Goal: Information Seeking & Learning: Learn about a topic

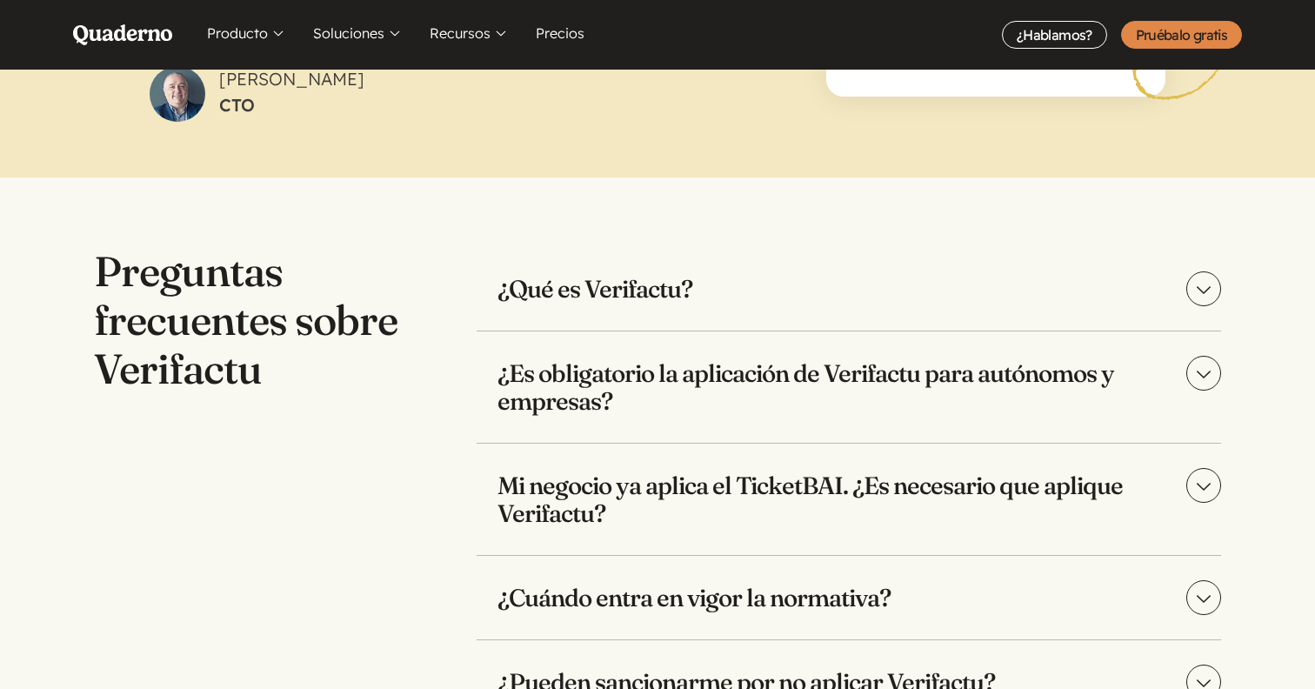
scroll to position [3442, 0]
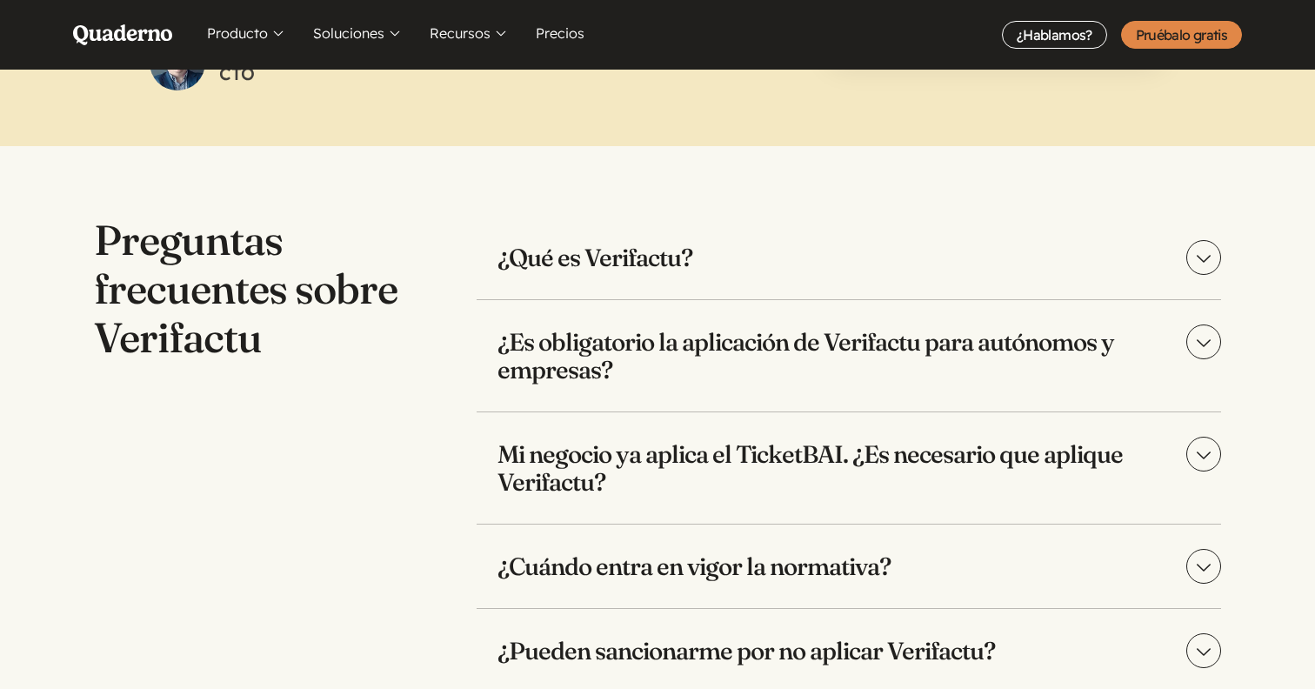
click at [652, 244] on h3 "¿Qué es Verifactu?" at bounding box center [849, 257] width 745 height 83
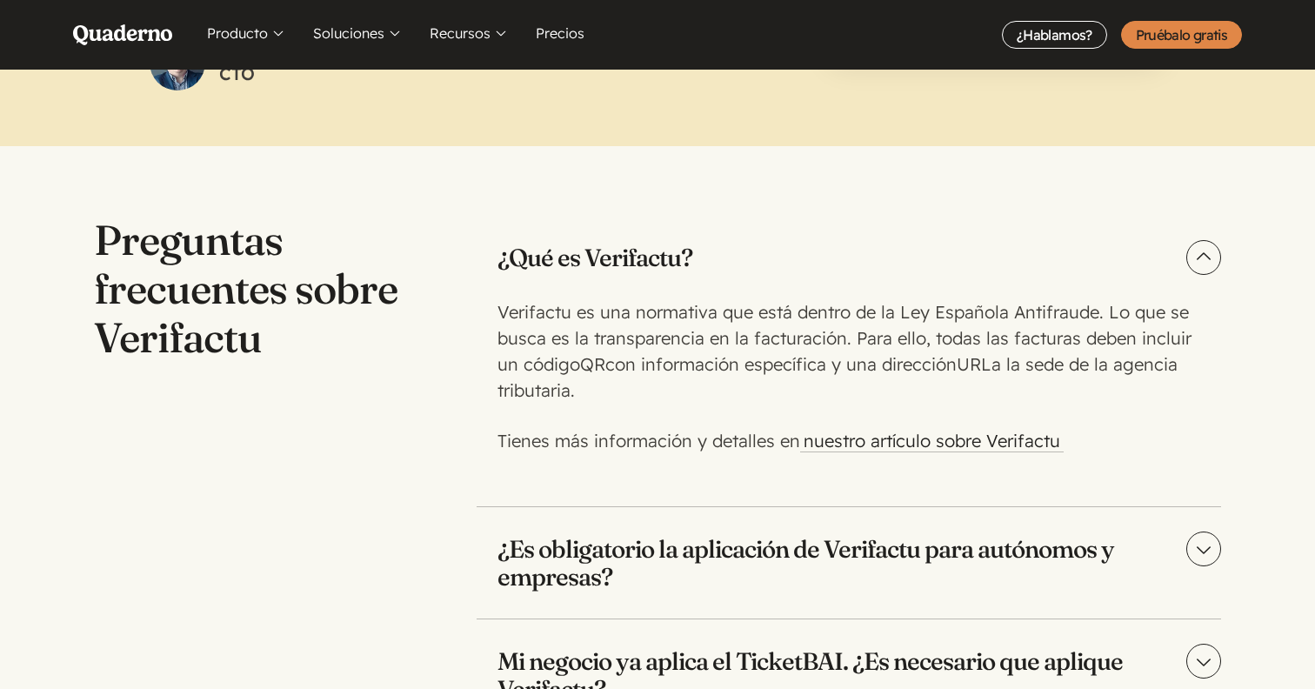
click at [670, 371] on p "Verifactu es una normativa que está dentro de la Ley Española Antifraude. Lo qu…" at bounding box center [845, 351] width 696 height 104
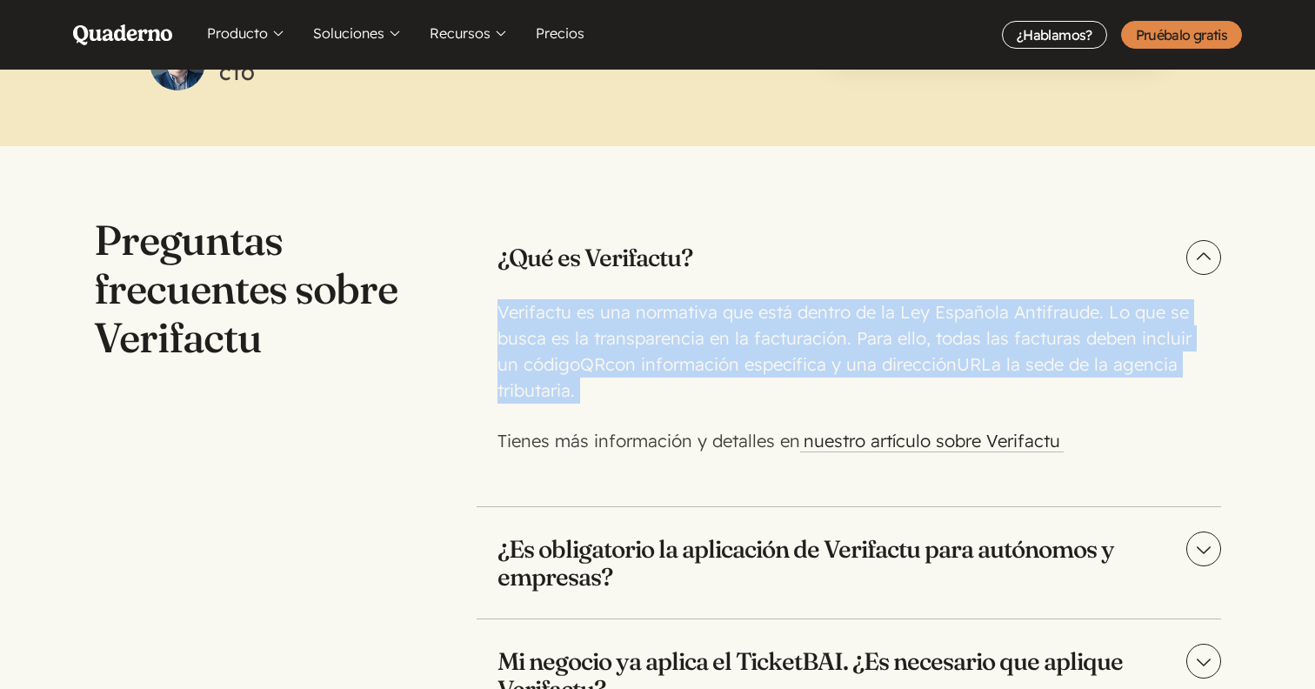
click at [670, 371] on p "Verifactu es una normativa que está dentro de la Ley Española Antifraude. Lo qu…" at bounding box center [845, 351] width 696 height 104
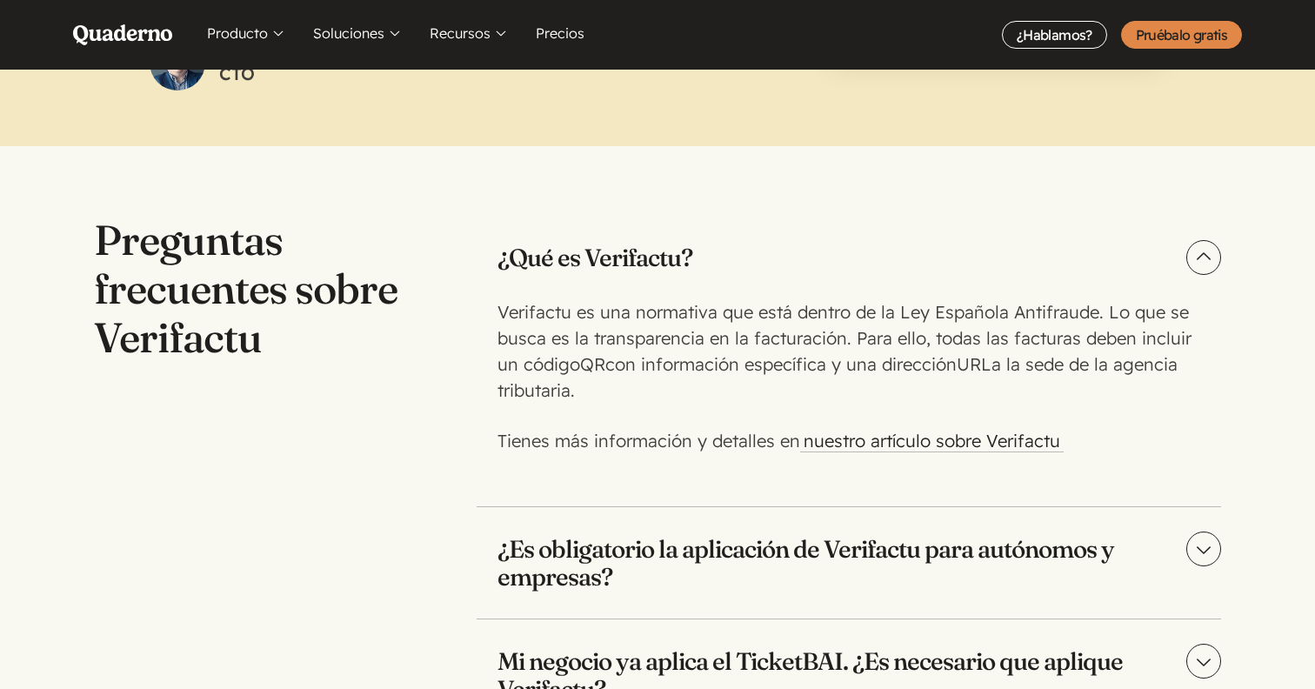
click at [670, 371] on p "Verifactu es una normativa que está dentro de la Ley Española Antifraude. Lo qu…" at bounding box center [845, 351] width 696 height 104
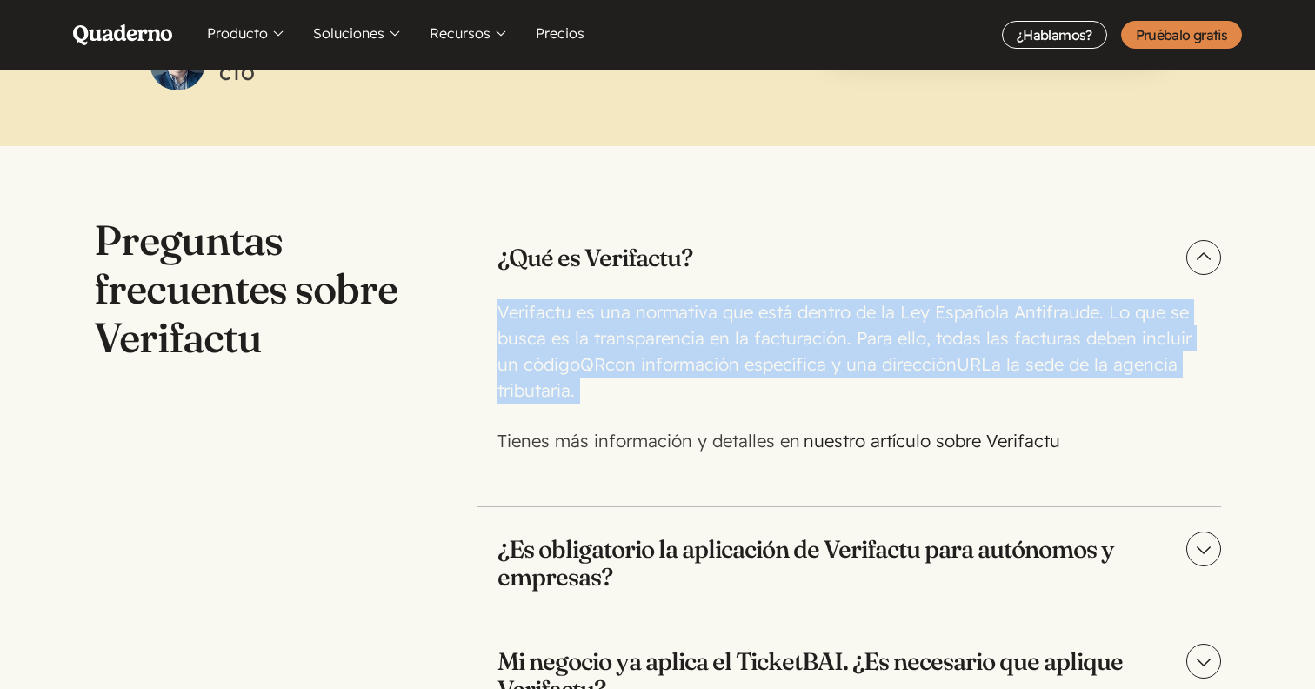
click at [670, 371] on p "Verifactu es una normativa que está dentro de la Ley Española Antifraude. Lo qu…" at bounding box center [845, 351] width 696 height 104
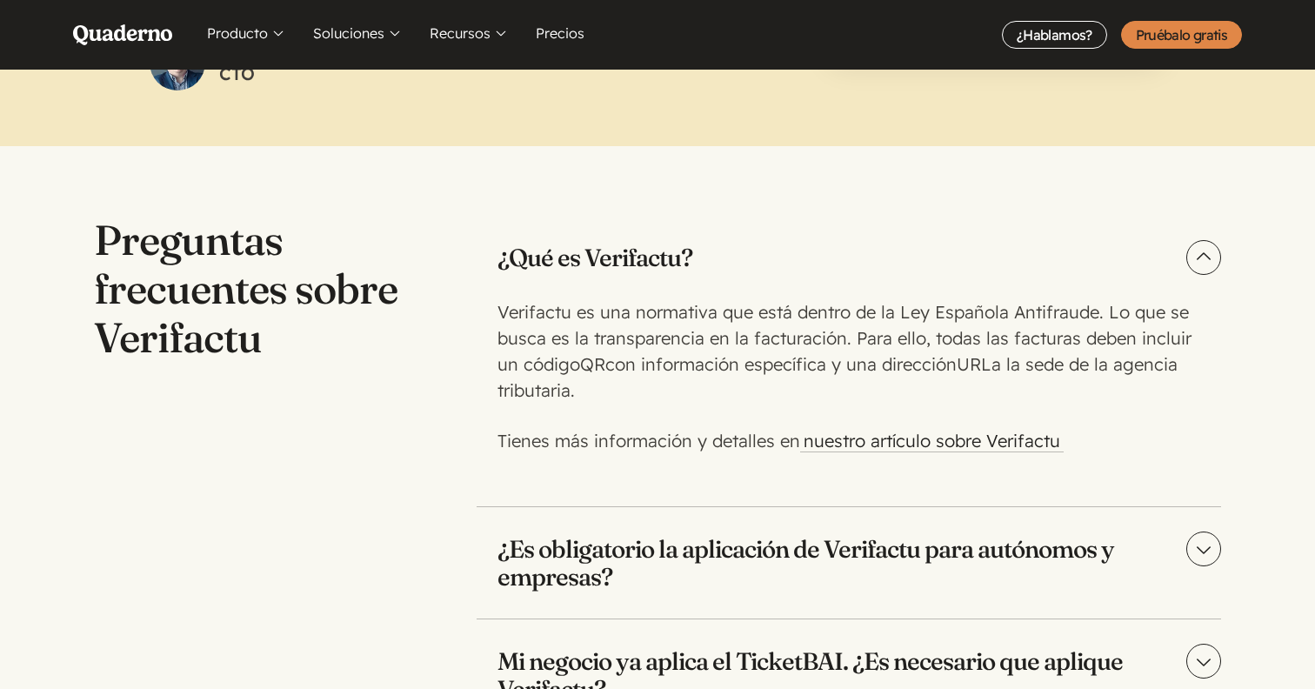
click at [670, 371] on p "Verifactu es una normativa que está dentro de la Ley Española Antifraude. Lo qu…" at bounding box center [845, 351] width 696 height 104
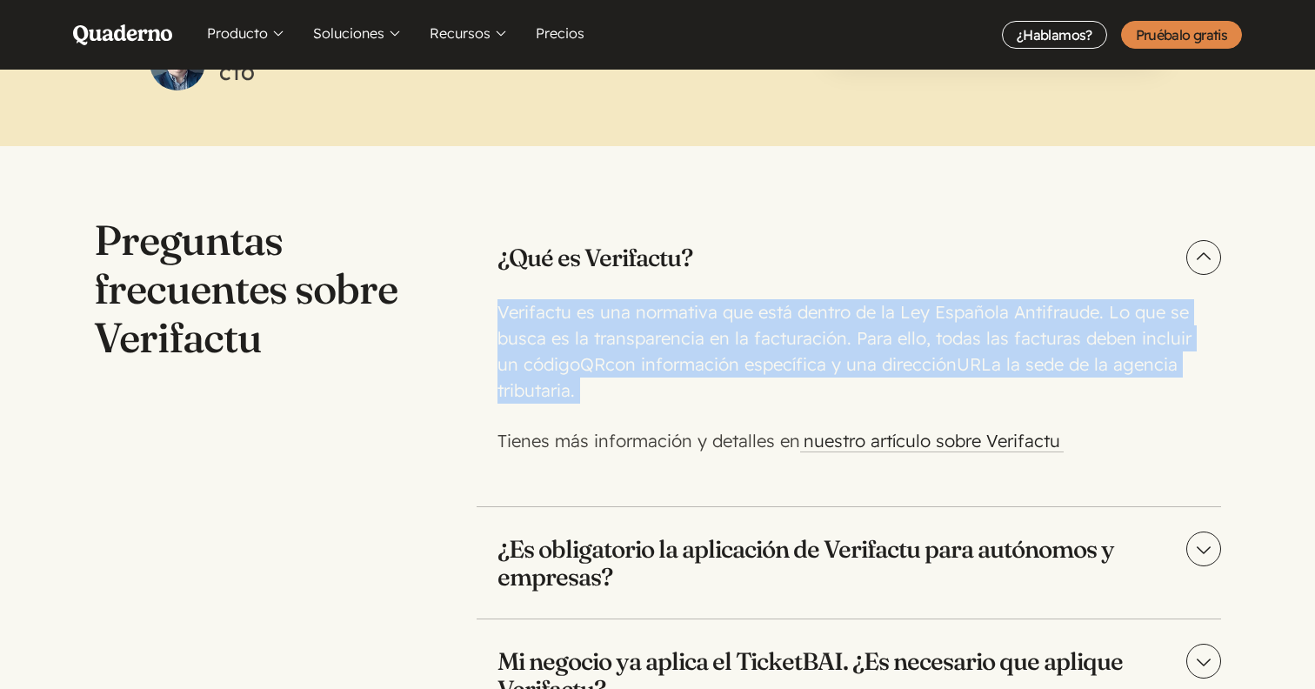
click at [658, 431] on p "Tienes más información y detalles en nuestro artículo sobre Verifactu" at bounding box center [845, 441] width 696 height 26
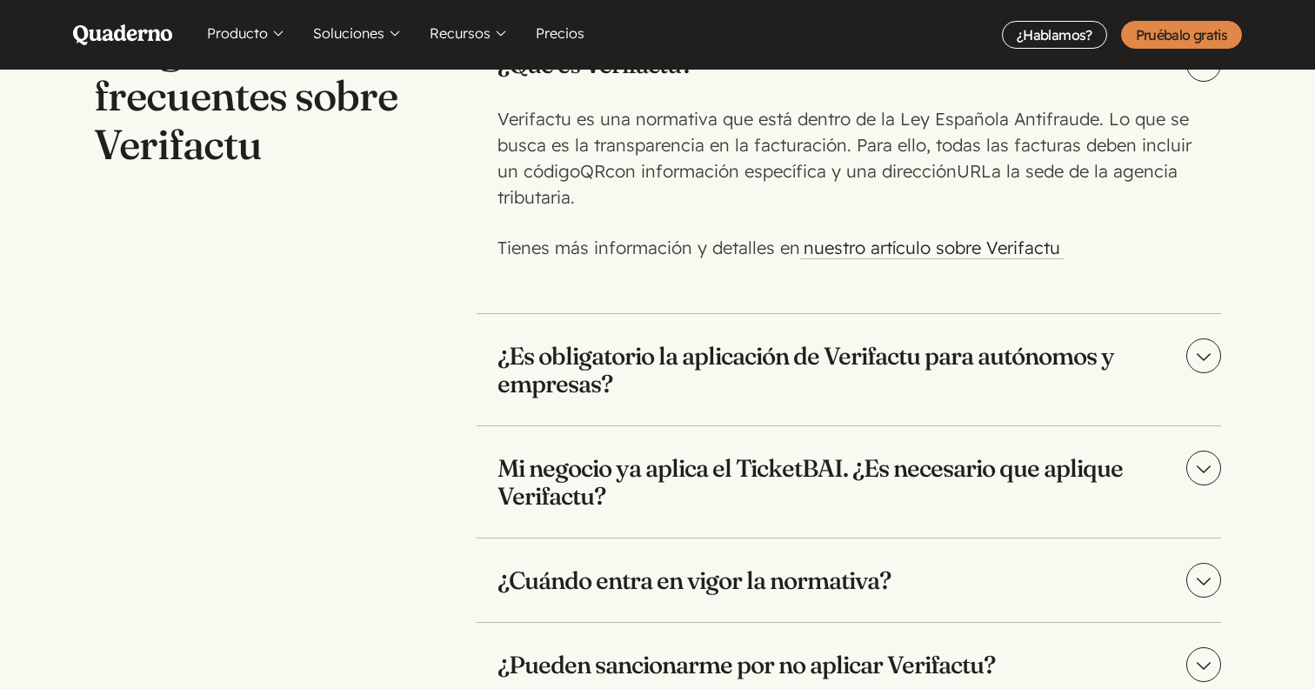
scroll to position [3638, 0]
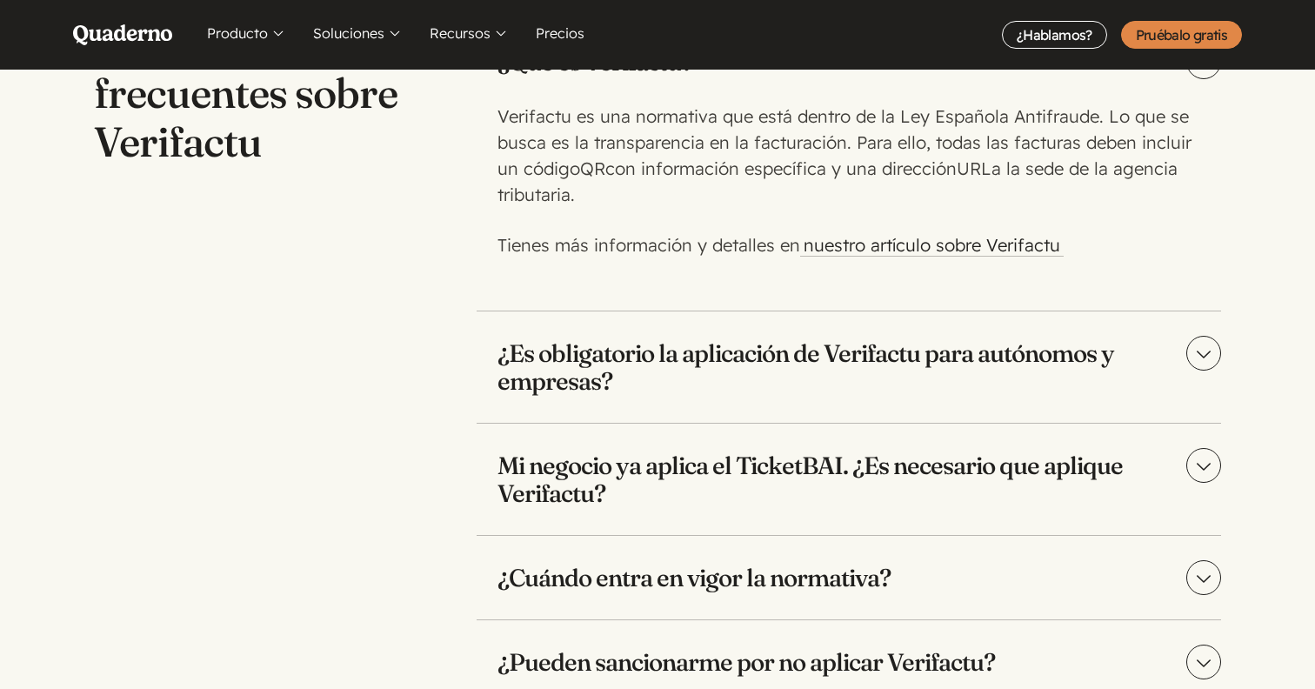
click at [891, 363] on h3 "¿Es obligatorio la aplicación de Verifactu para autónomos y empresas?" at bounding box center [849, 366] width 745 height 111
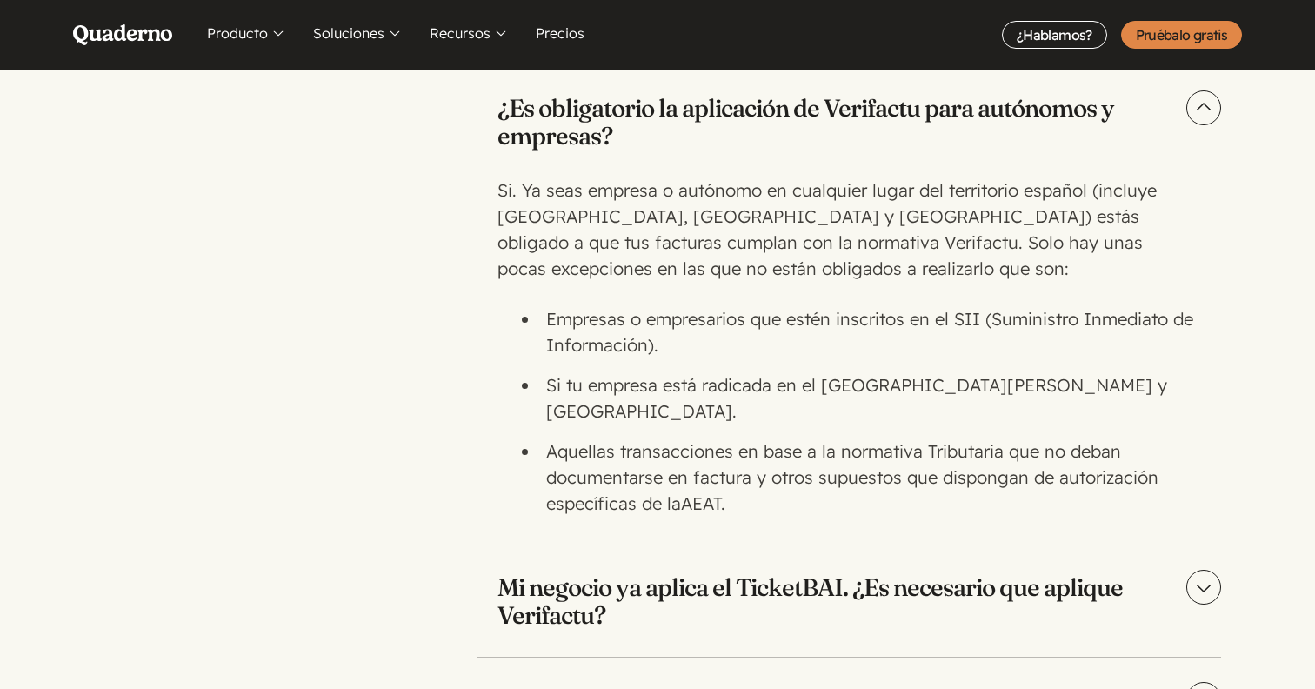
scroll to position [3887, 0]
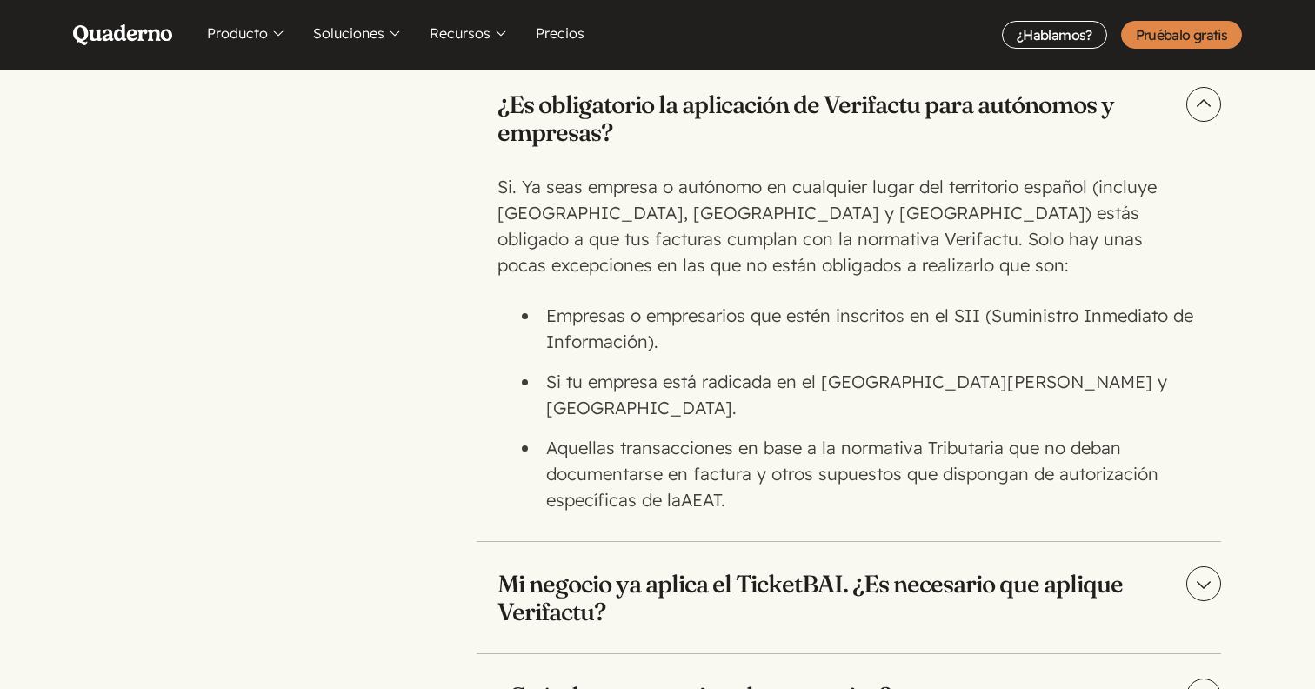
click at [723, 318] on li "Empresas o empresarios que estén inscritos en el SII (Suministro Inmediato de I…" at bounding box center [866, 329] width 654 height 52
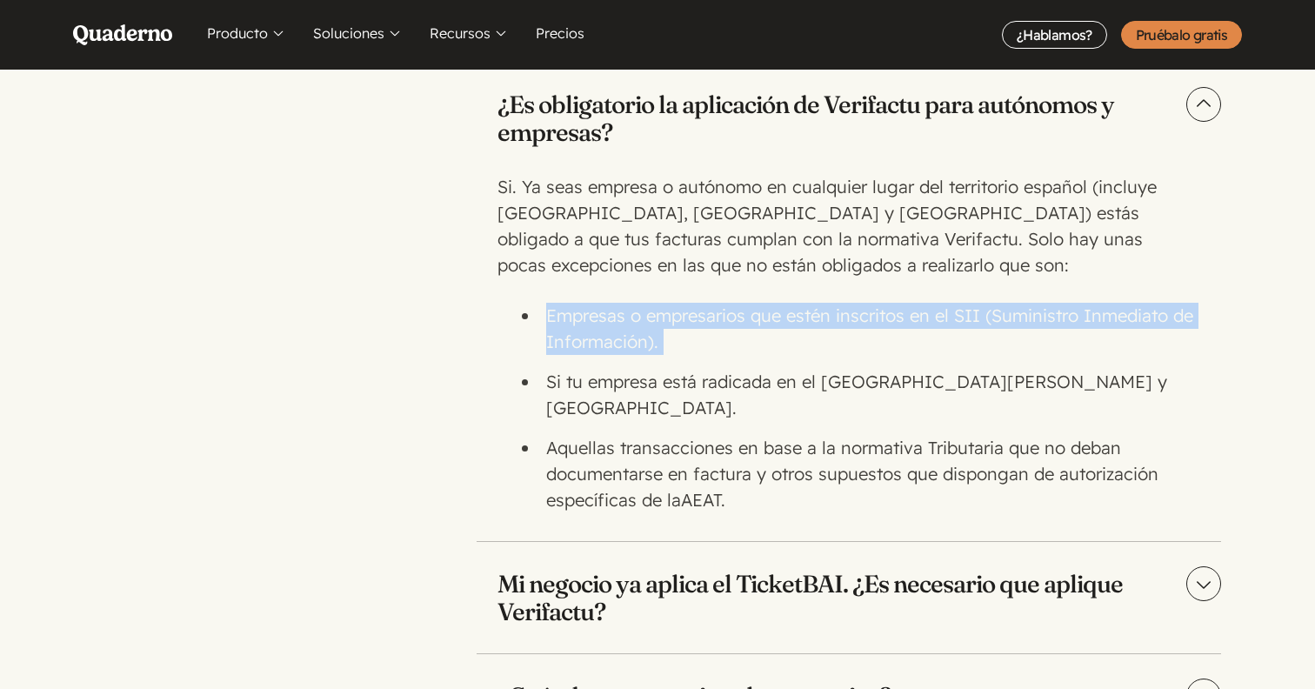
click at [710, 382] on li "Si tu empresa está radicada en el [GEOGRAPHIC_DATA][PERSON_NAME] y [GEOGRAPHIC_…" at bounding box center [866, 395] width 654 height 52
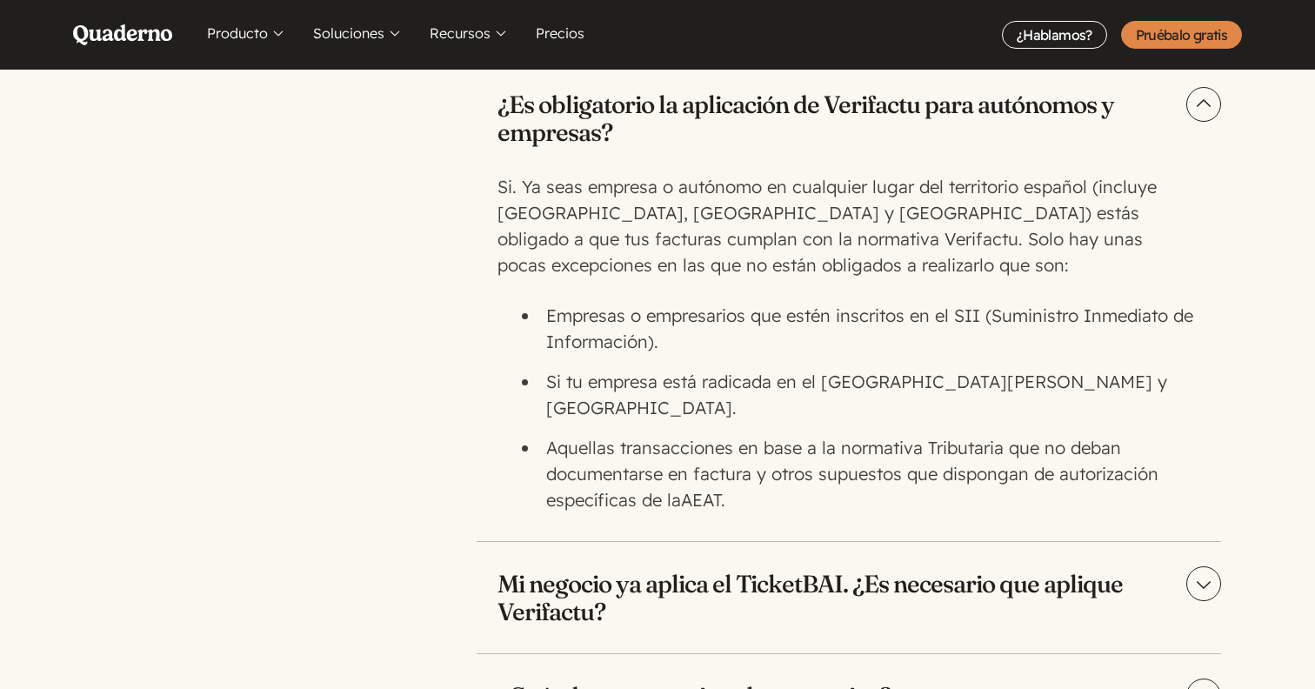
click at [710, 382] on li "Si tu empresa está radicada en el [GEOGRAPHIC_DATA][PERSON_NAME] y [GEOGRAPHIC_…" at bounding box center [866, 395] width 654 height 52
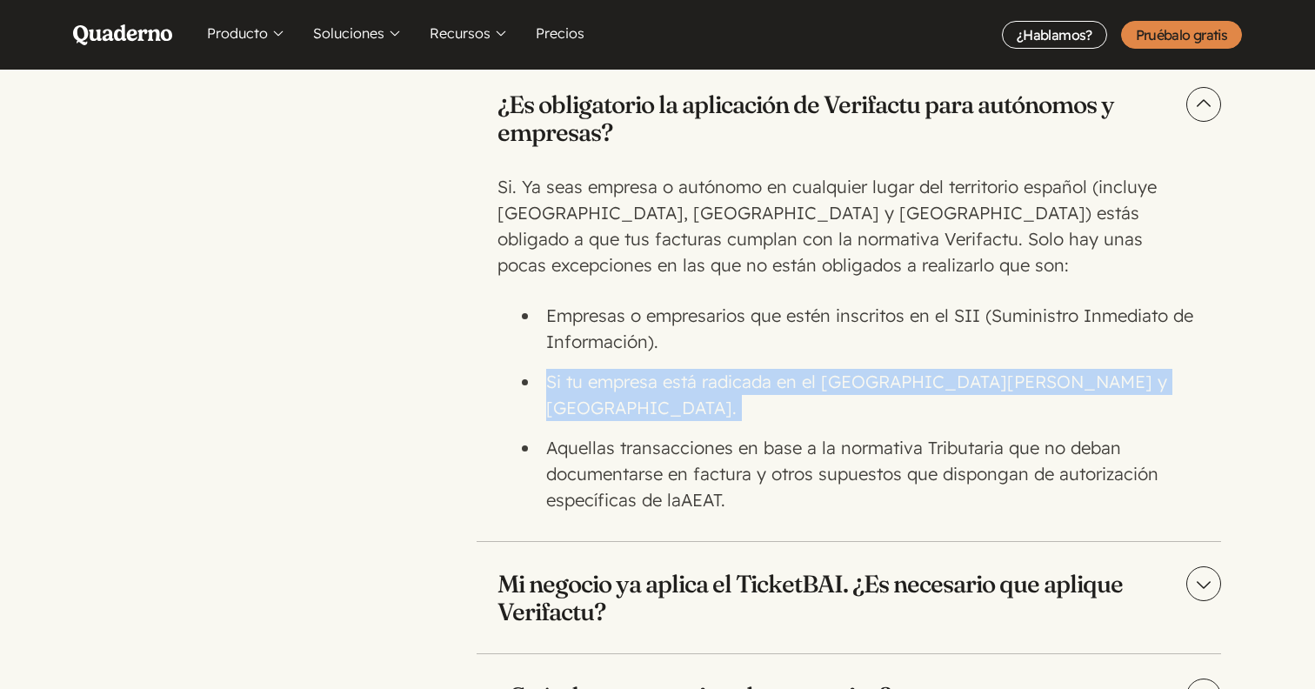
click at [710, 382] on li "Si tu empresa está radicada en el [GEOGRAPHIC_DATA][PERSON_NAME] y [GEOGRAPHIC_…" at bounding box center [866, 395] width 654 height 52
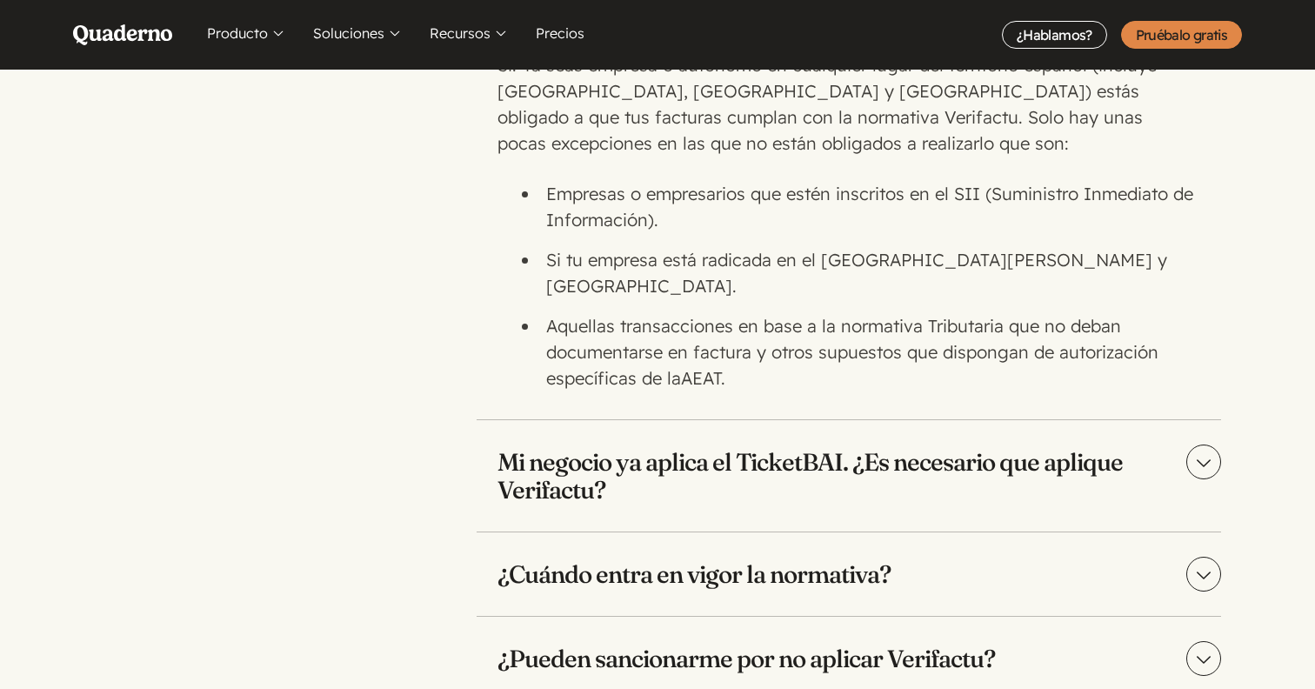
scroll to position [4025, 0]
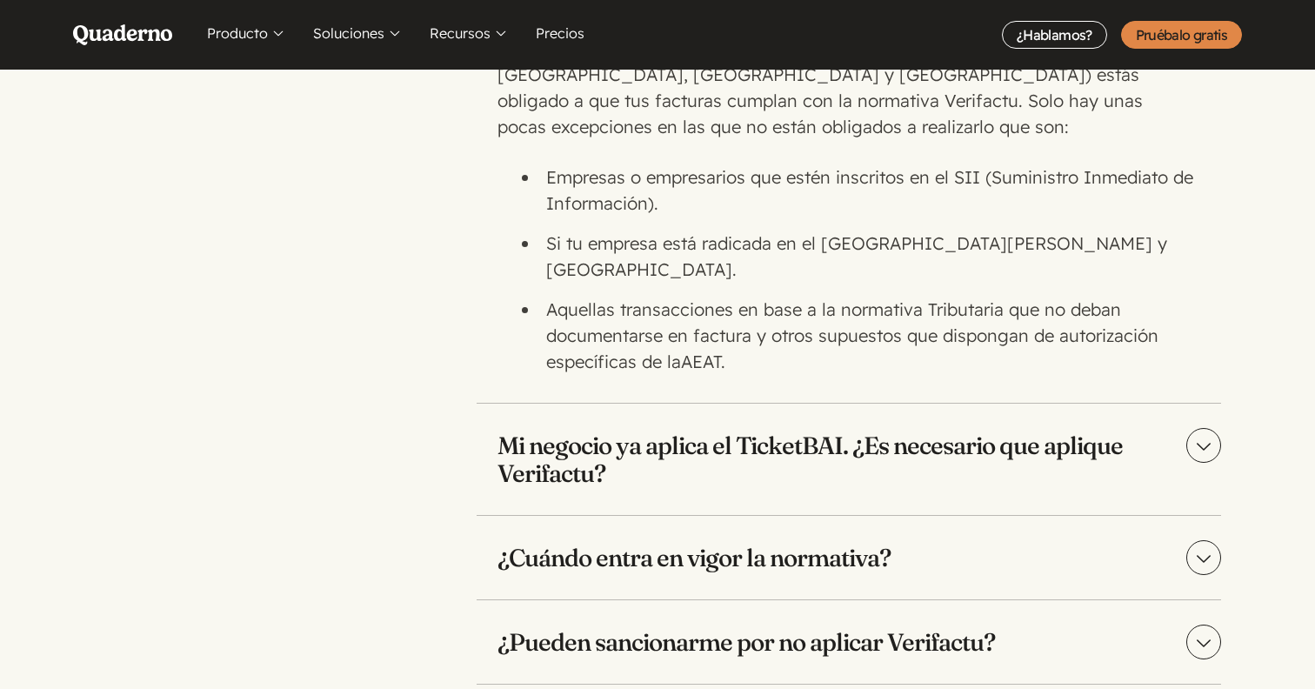
click at [825, 435] on h3 "Mi negocio ya aplica el TicketBAI. ¿Es necesario que aplique Verifactu?" at bounding box center [849, 459] width 745 height 111
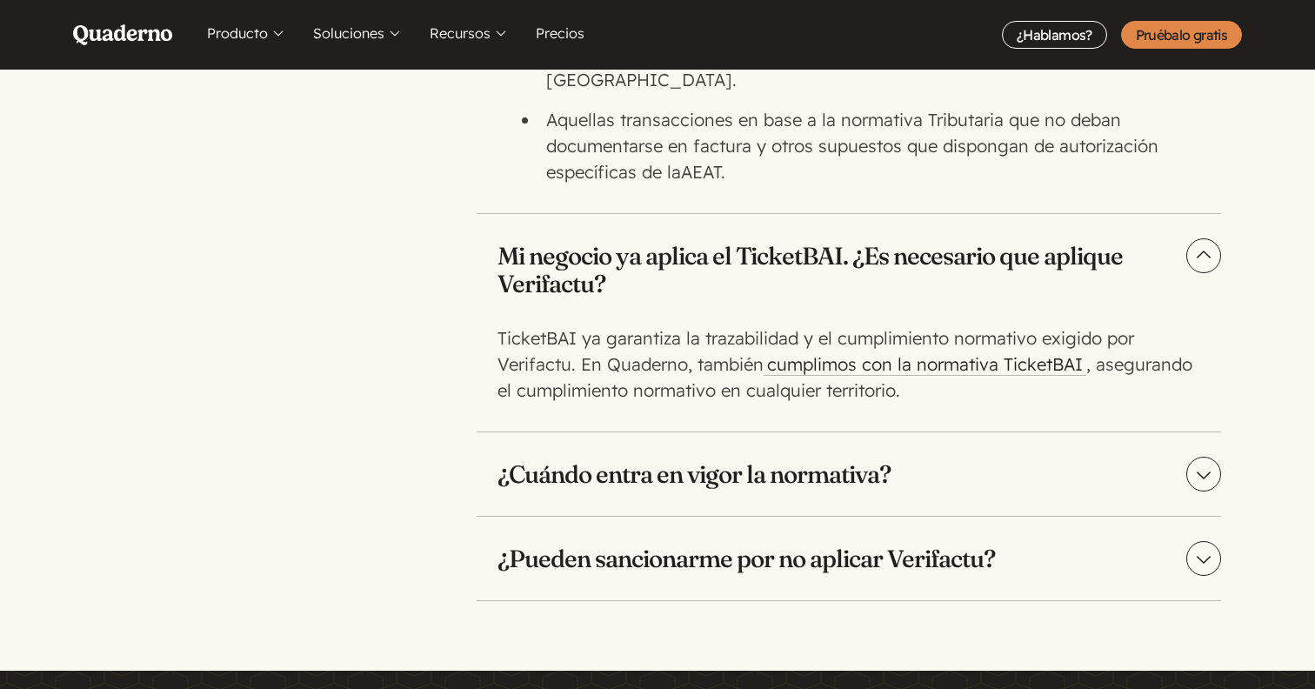
scroll to position [4268, 0]
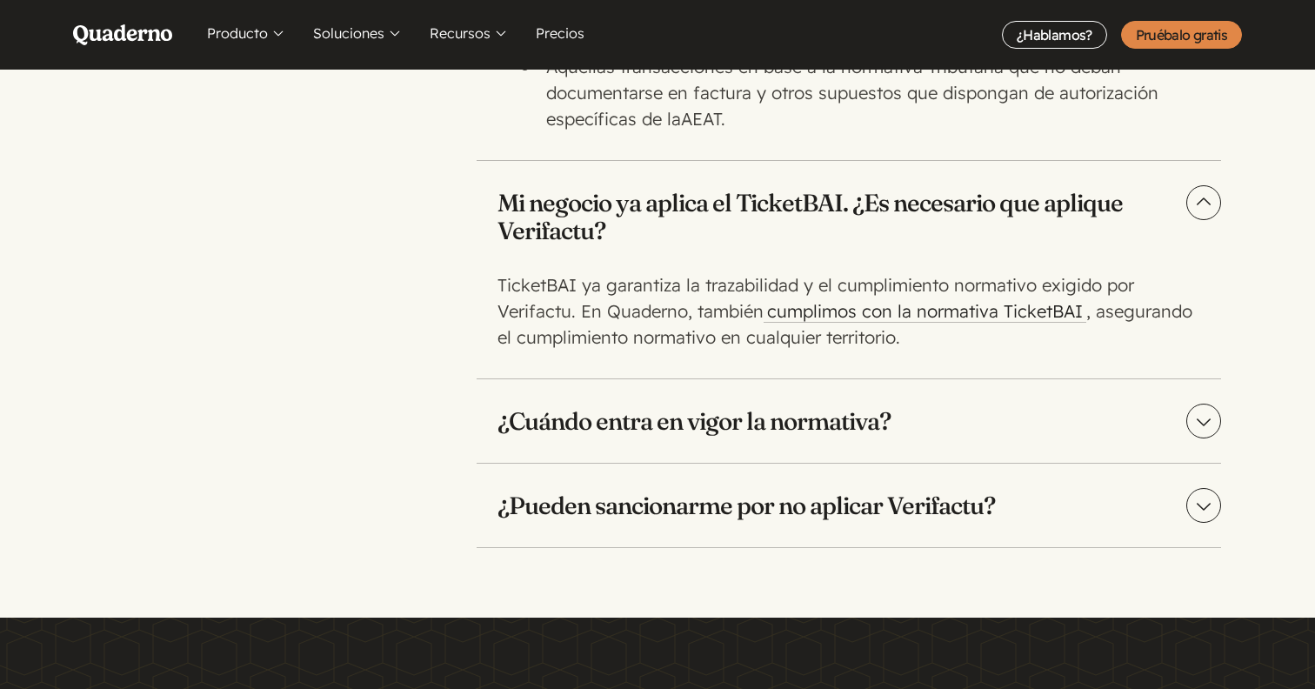
click at [831, 397] on h3 "¿Cuándo entra en vigor la normativa?" at bounding box center [849, 420] width 745 height 83
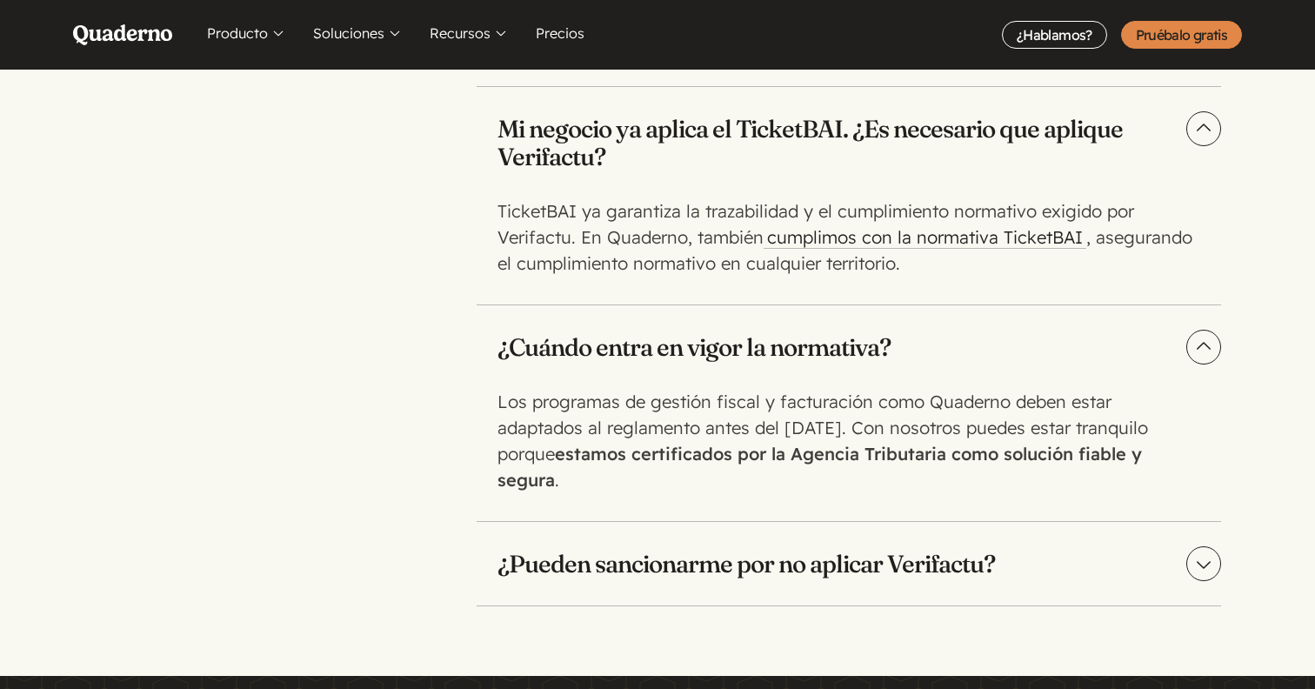
scroll to position [4358, 0]
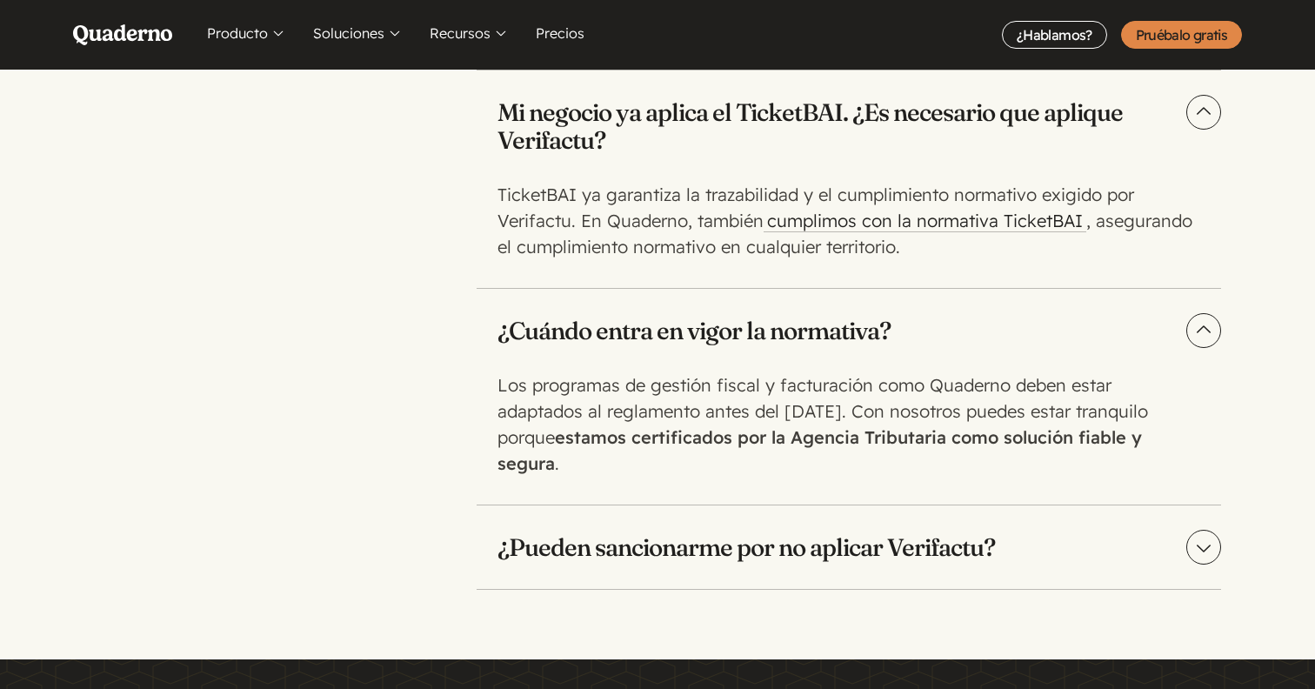
click at [824, 523] on h3 "¿Pueden sancionarme por no aplicar Verifactu?" at bounding box center [849, 546] width 745 height 83
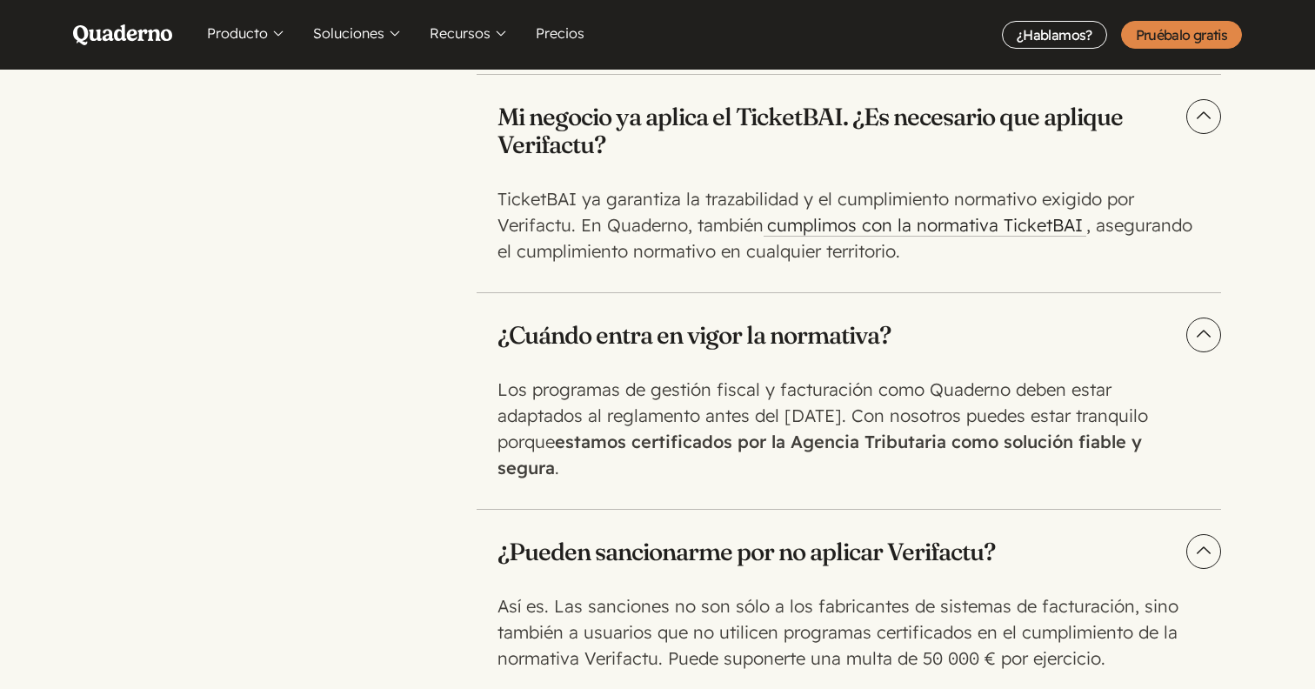
scroll to position [4357, 0]
